Goal: Check status: Check status

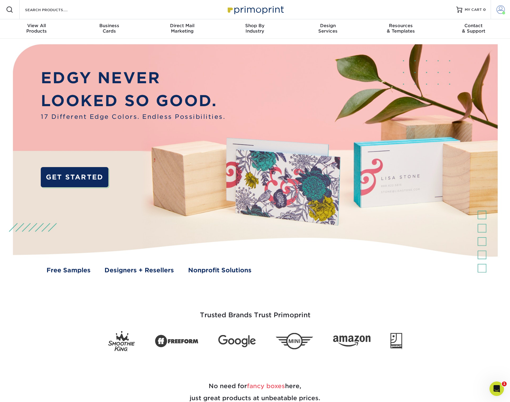
click at [498, 11] on span at bounding box center [500, 9] width 8 height 8
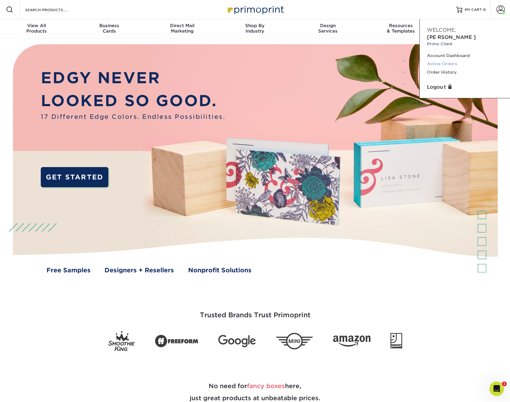
click at [451, 60] on link "Active Orders" at bounding box center [465, 64] width 76 height 8
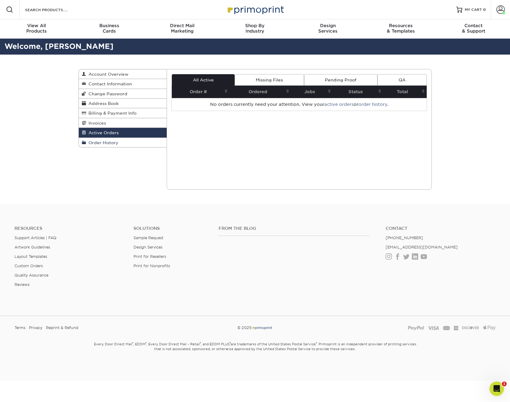
click at [112, 142] on span "Order History" at bounding box center [102, 142] width 32 height 5
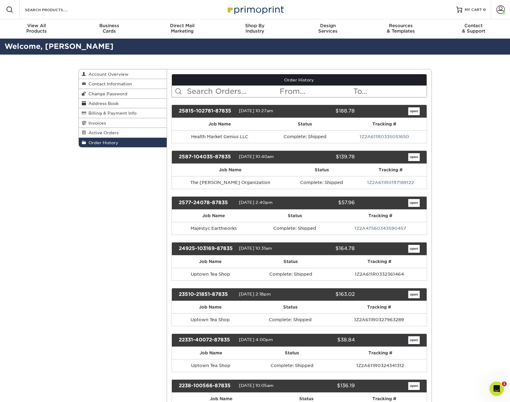
click at [415, 111] on link "open" at bounding box center [413, 111] width 11 height 8
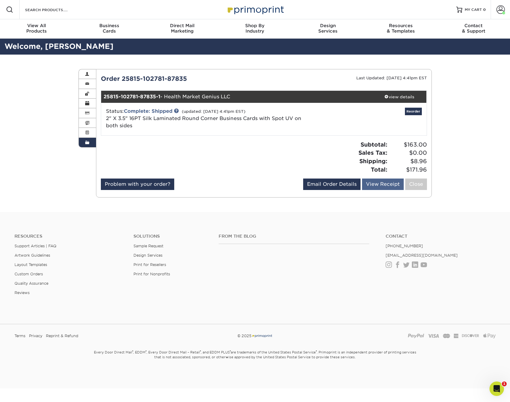
click at [380, 181] on link "View Receipt" at bounding box center [383, 184] width 42 height 11
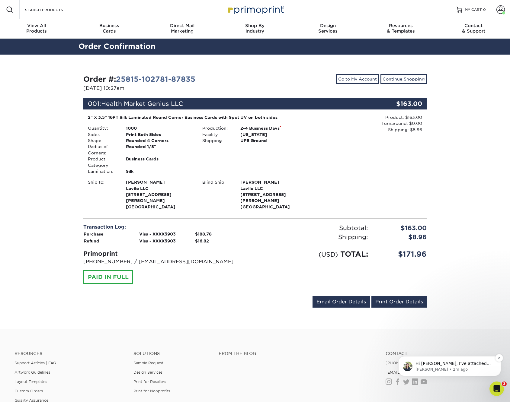
click at [447, 366] on p "Hi Stefan, I've attached the updated invoice showing the shipping refund at the…" at bounding box center [454, 364] width 78 height 6
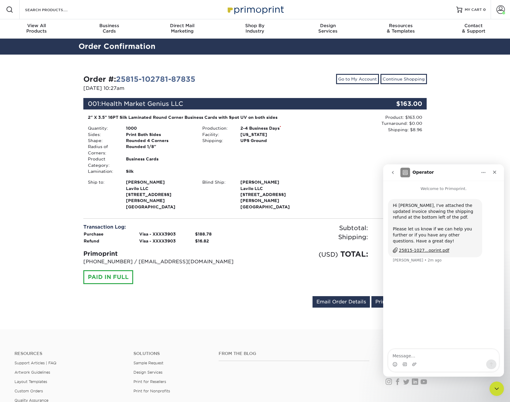
click at [419, 250] on div "25815-1027...oprint.pdf" at bounding box center [424, 251] width 50 height 6
click at [419, 356] on textarea "Message…" at bounding box center [443, 355] width 110 height 10
type textarea "Thank you, Irene."
click at [497, 171] on icon "Close" at bounding box center [494, 172] width 5 height 5
